Goal: Navigation & Orientation: Find specific page/section

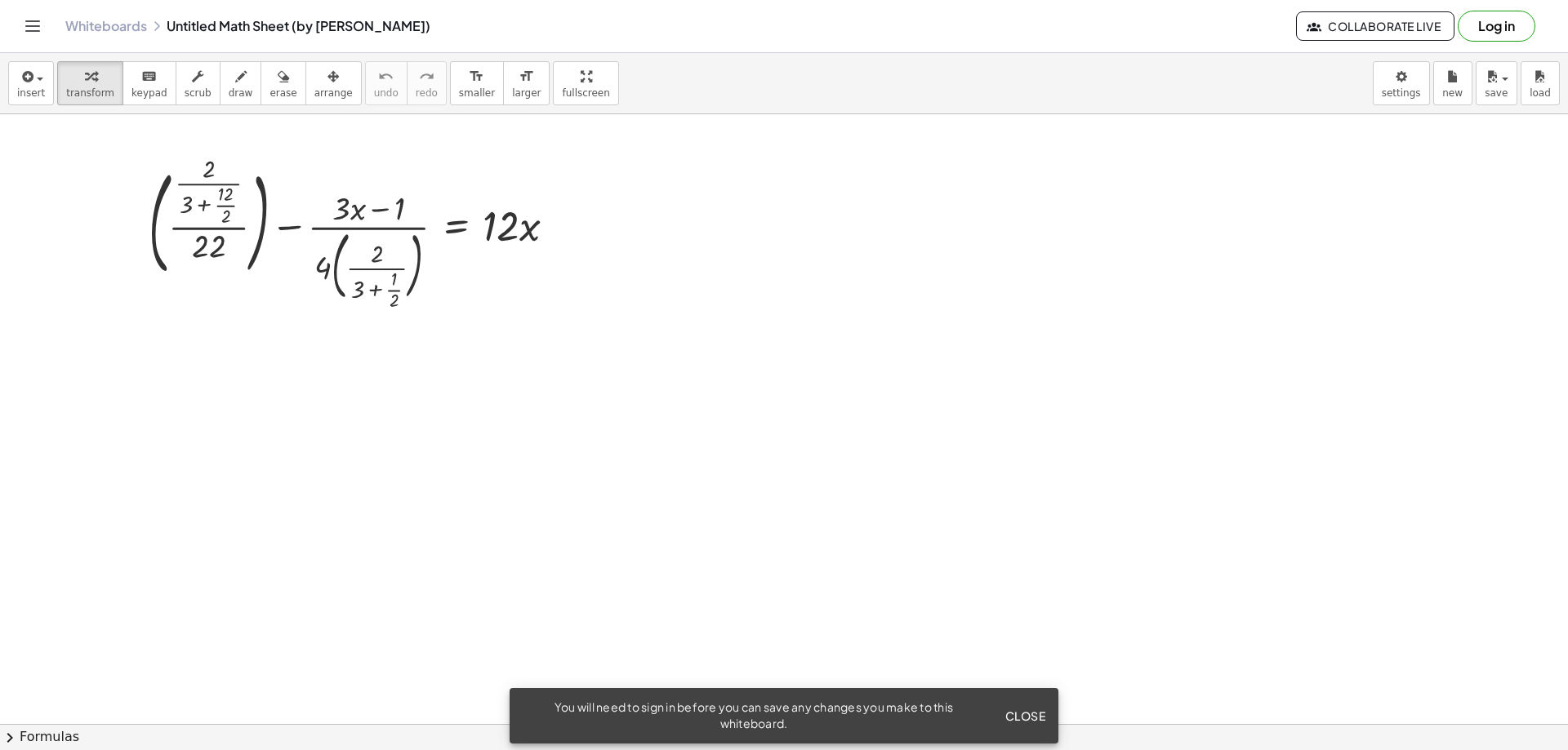
click at [1016, 722] on span "Close" at bounding box center [1025, 715] width 40 height 14
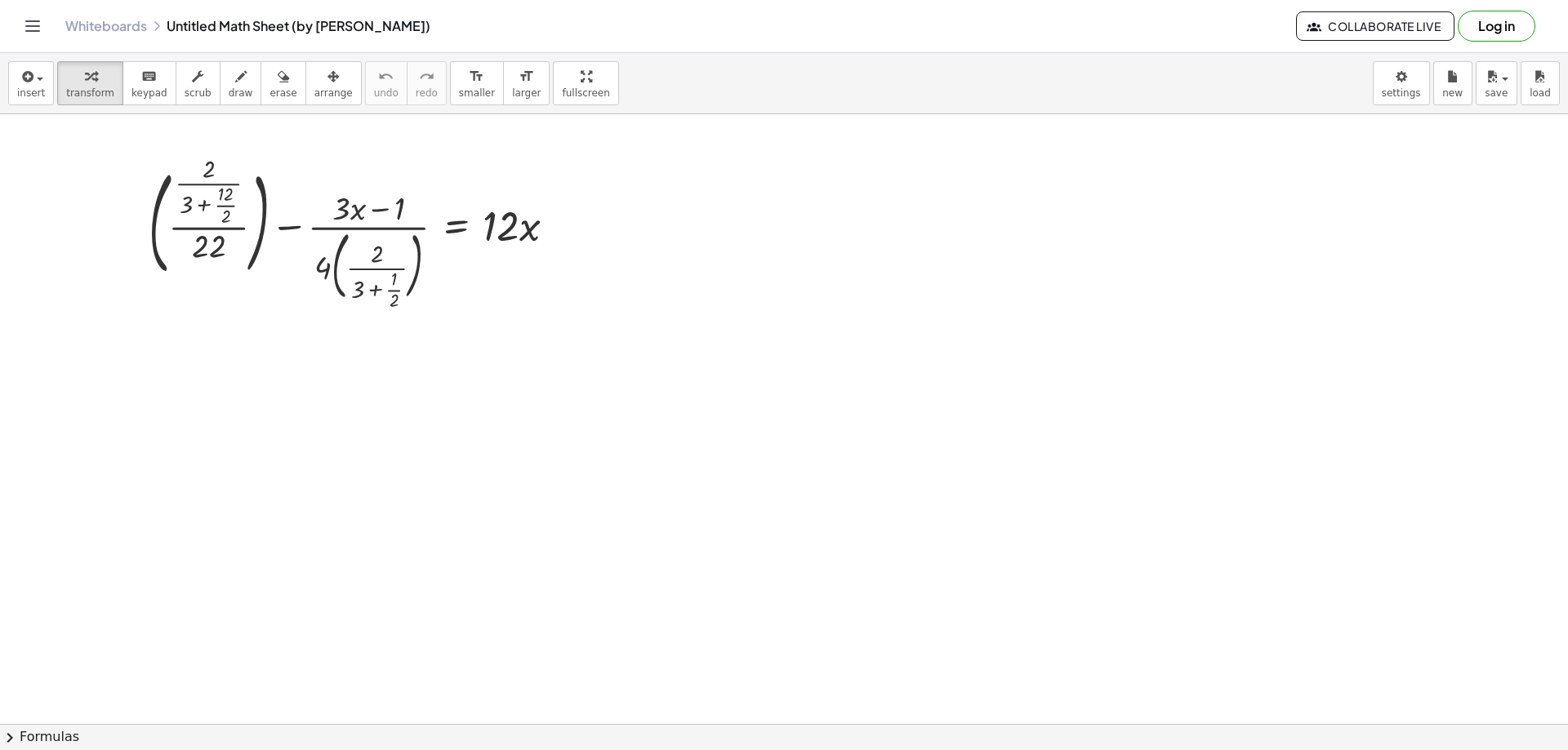
click at [38, 23] on icon "Toggle navigation" at bounding box center [33, 26] width 19 height 19
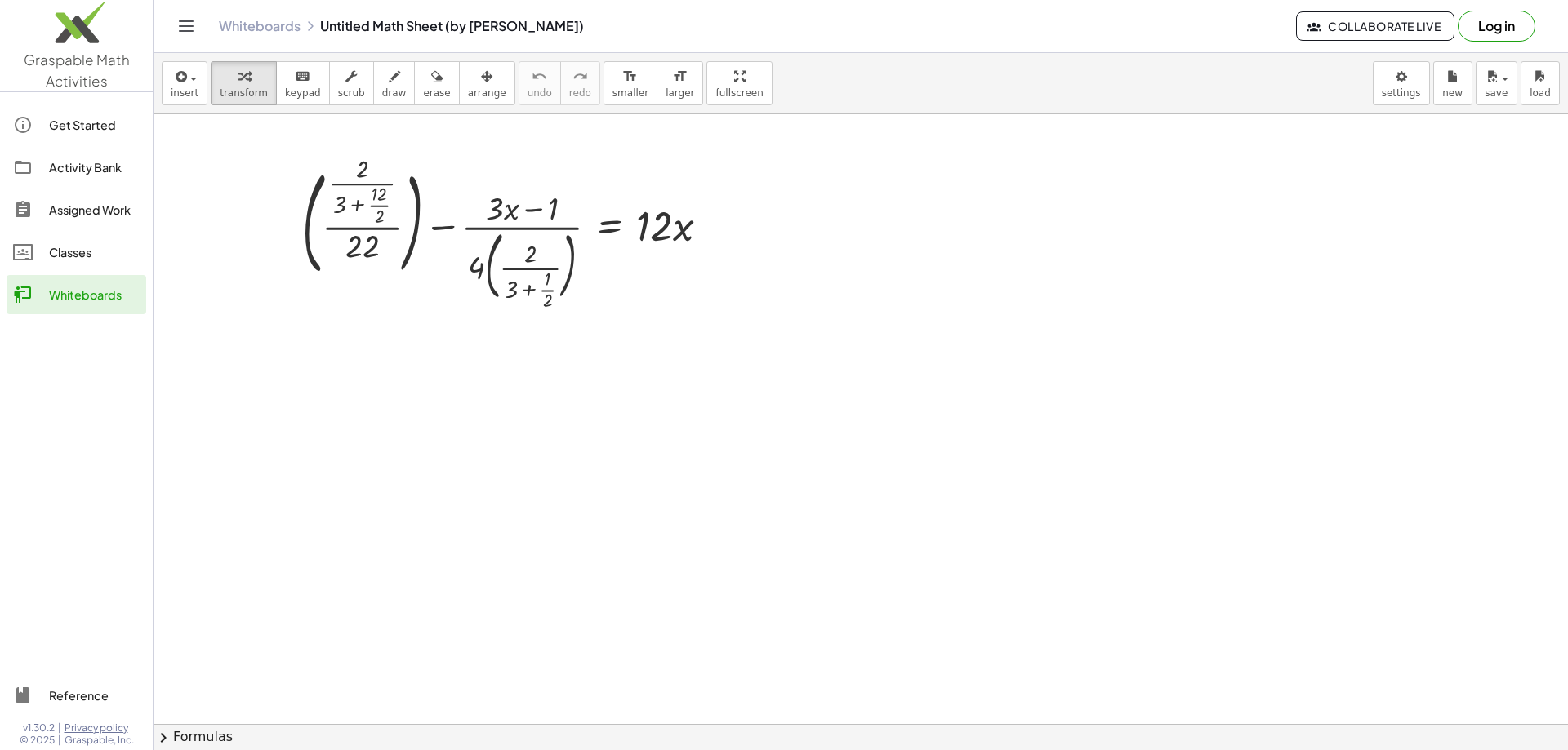
click at [68, 70] on link "Graspable Math Activities" at bounding box center [76, 45] width 153 height 91
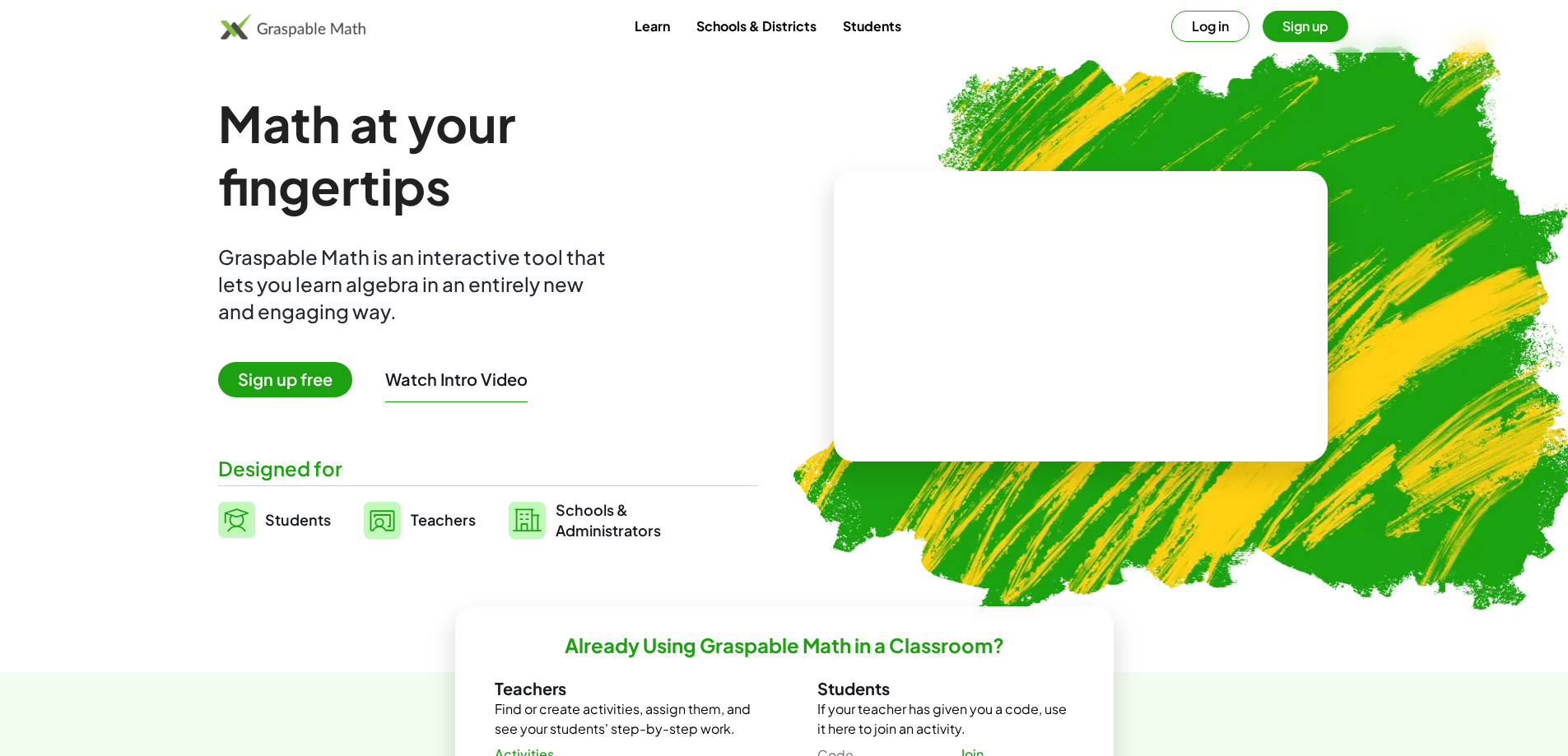
click at [660, 20] on link "Learn" at bounding box center [652, 25] width 62 height 30
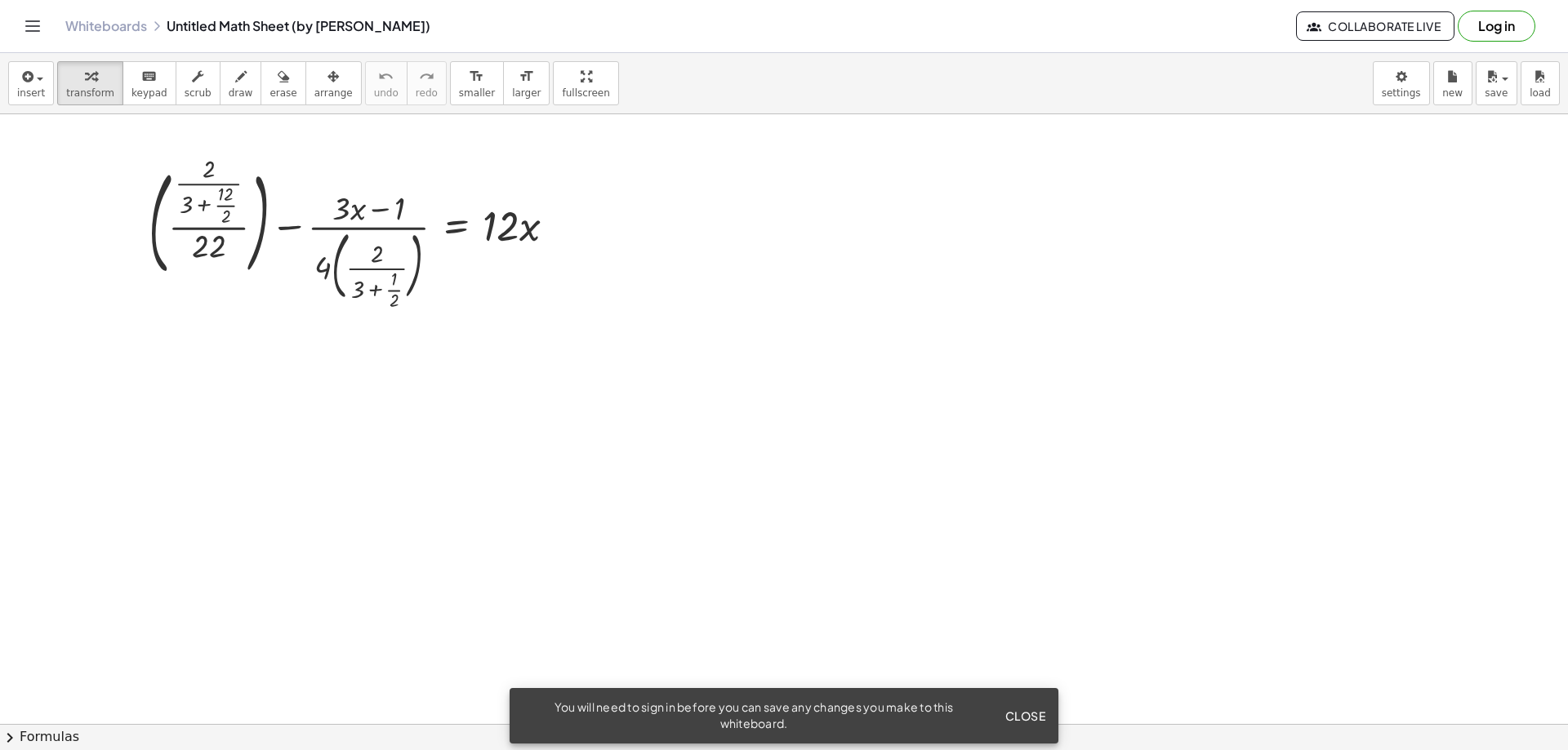
drag, startPoint x: 628, startPoint y: 292, endPoint x: 576, endPoint y: 228, distance: 82.5
click at [576, 228] on div "+ ( · · 2 · ( + 3 + · 12 · 2 ) · 22 ) − · ( + · 3 · x − 1 ) · 4 · ( · 2 · ( + 3…" at bounding box center [784, 724] width 1568 height 1220
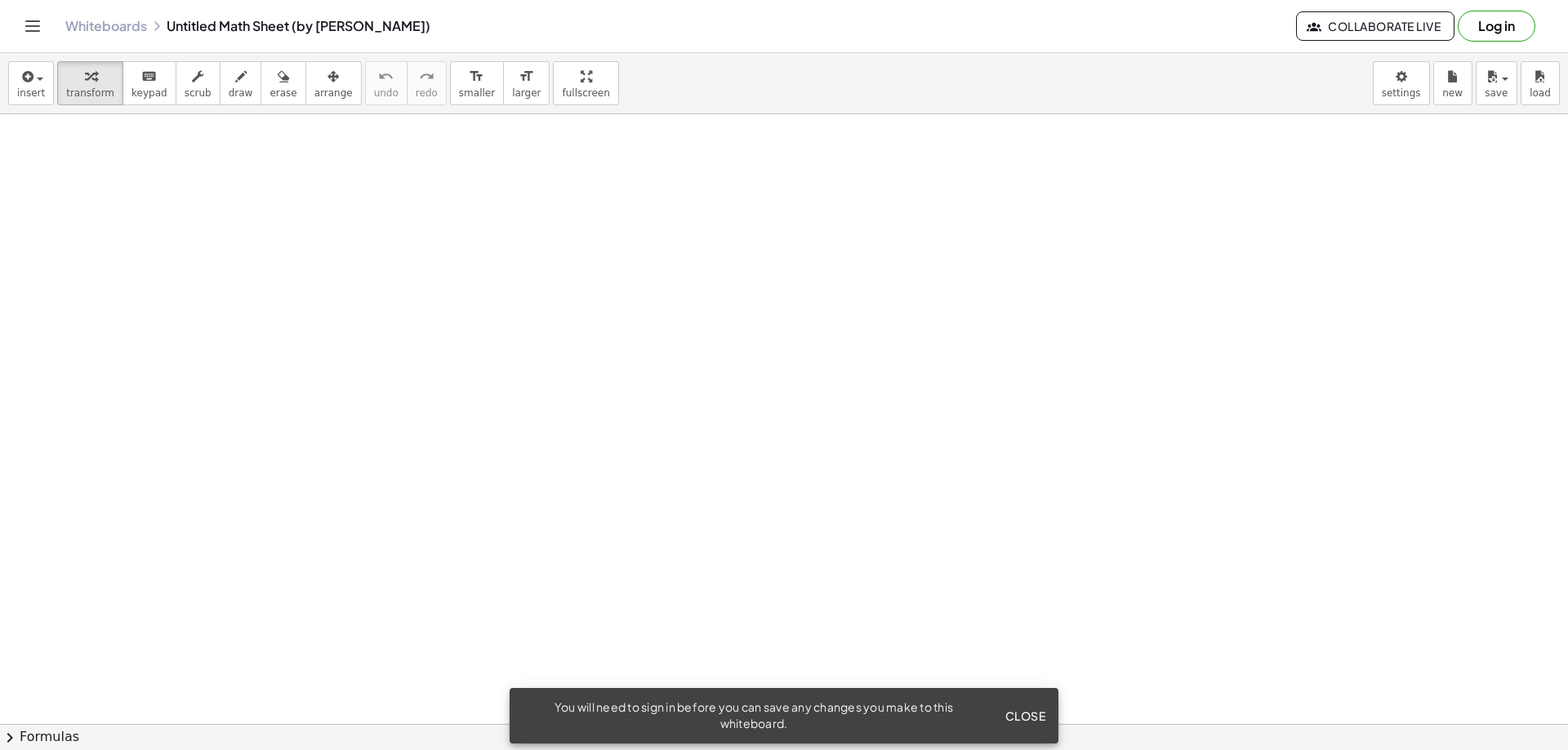
scroll to position [382, 0]
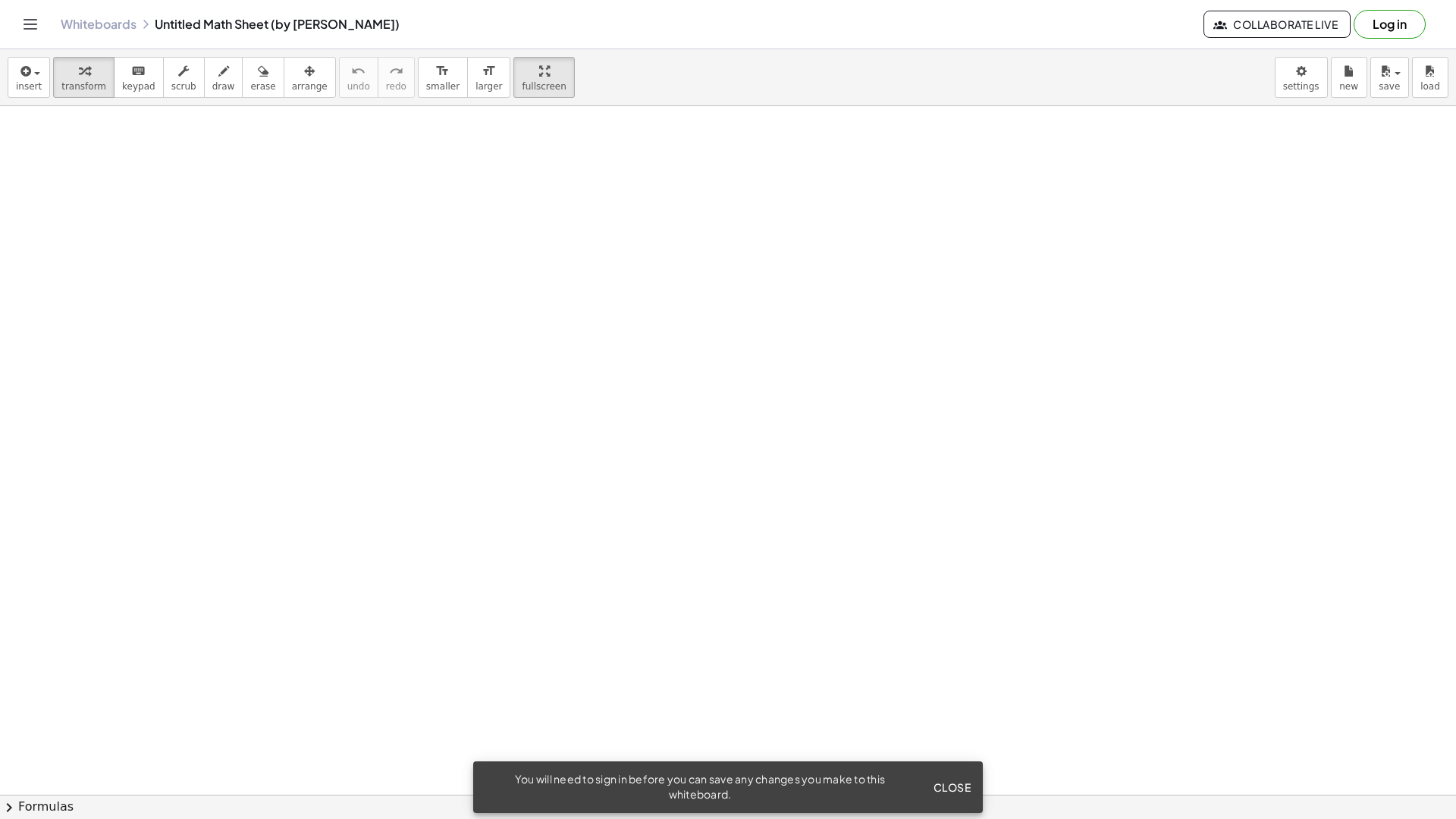
drag, startPoint x: 498, startPoint y: 61, endPoint x: 498, endPoint y: 153, distance: 92.0
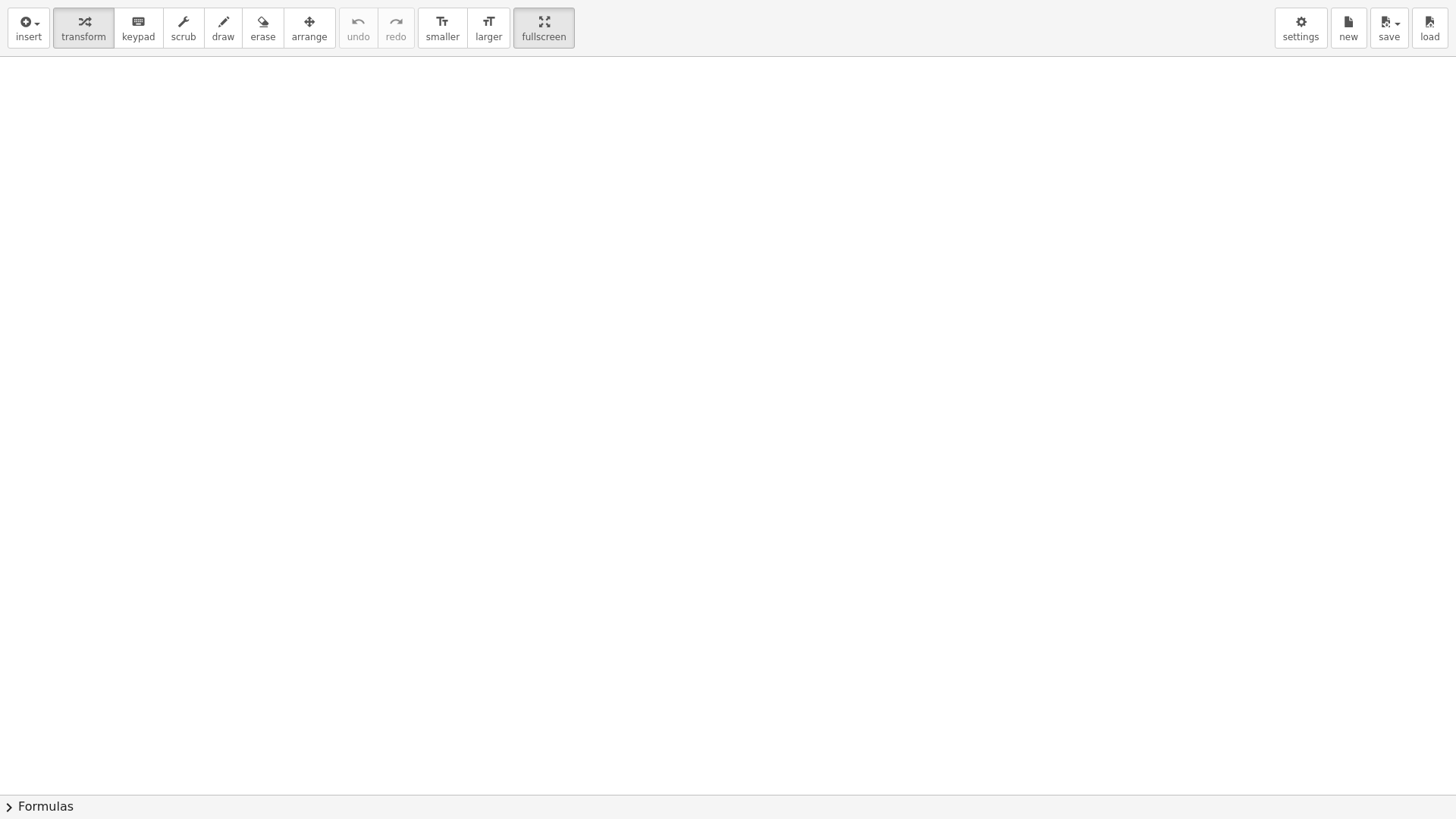
click at [498, 153] on div "insert select one: Math Expression Function Text Youtube Video Graphing Geometr…" at bounding box center [728, 409] width 1456 height 819
drag, startPoint x: 511, startPoint y: 26, endPoint x: 511, endPoint y: -66, distance: 92.0
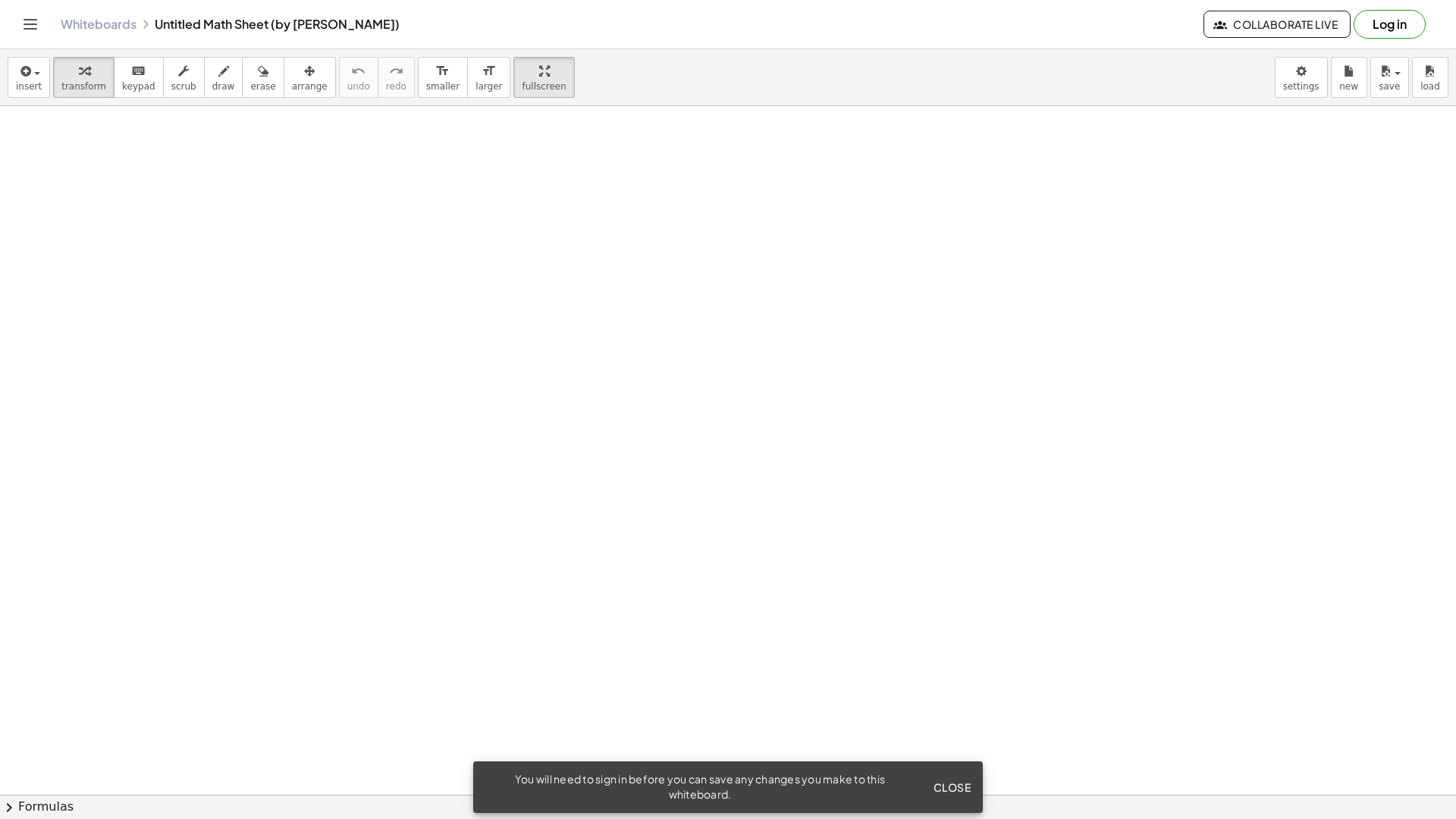
click at [511, 0] on html "Graspable Math Activities Get Started Activity Bank Assigned Work Classes White…" at bounding box center [728, 409] width 1456 height 819
